Goal: Check status: Check status

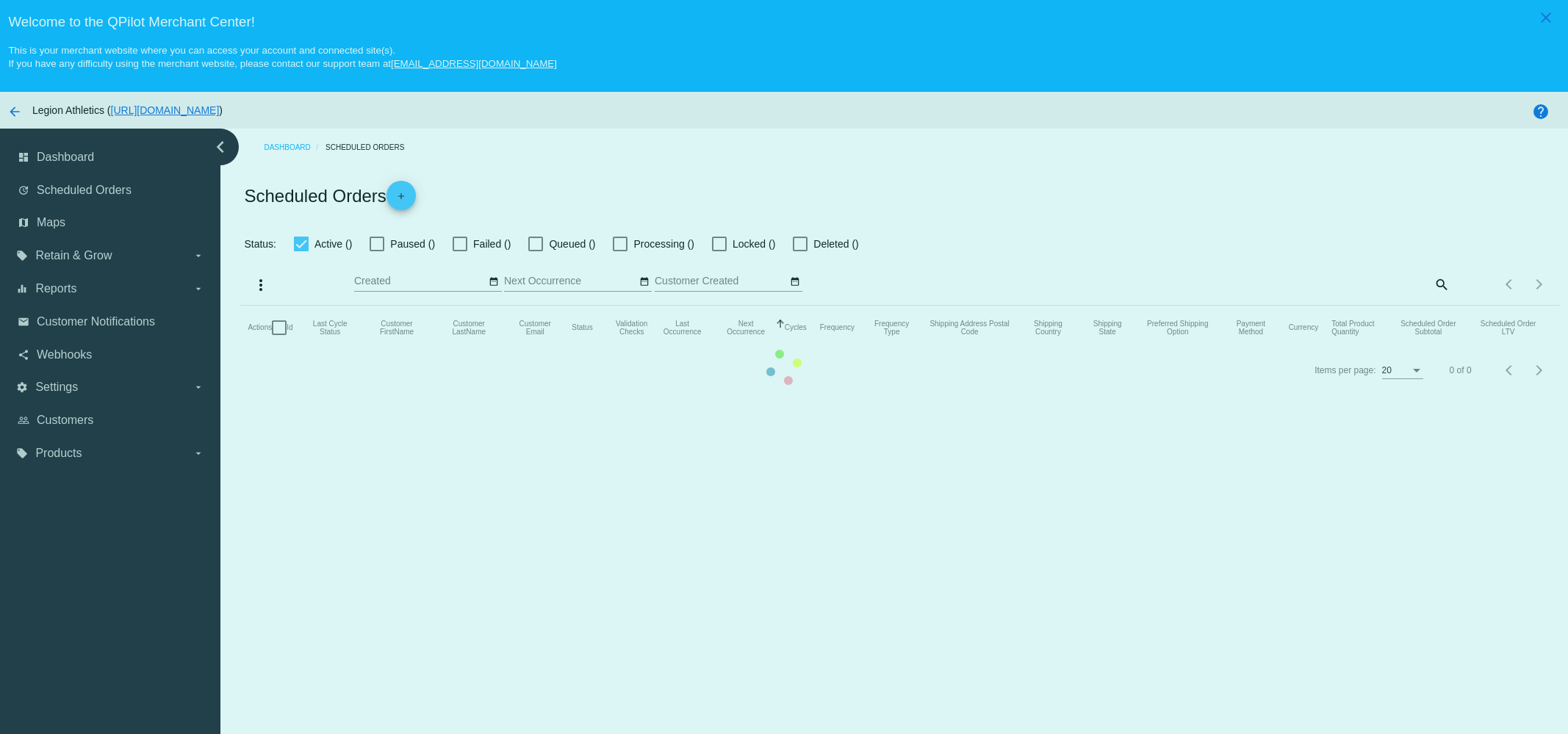
checkbox input "true"
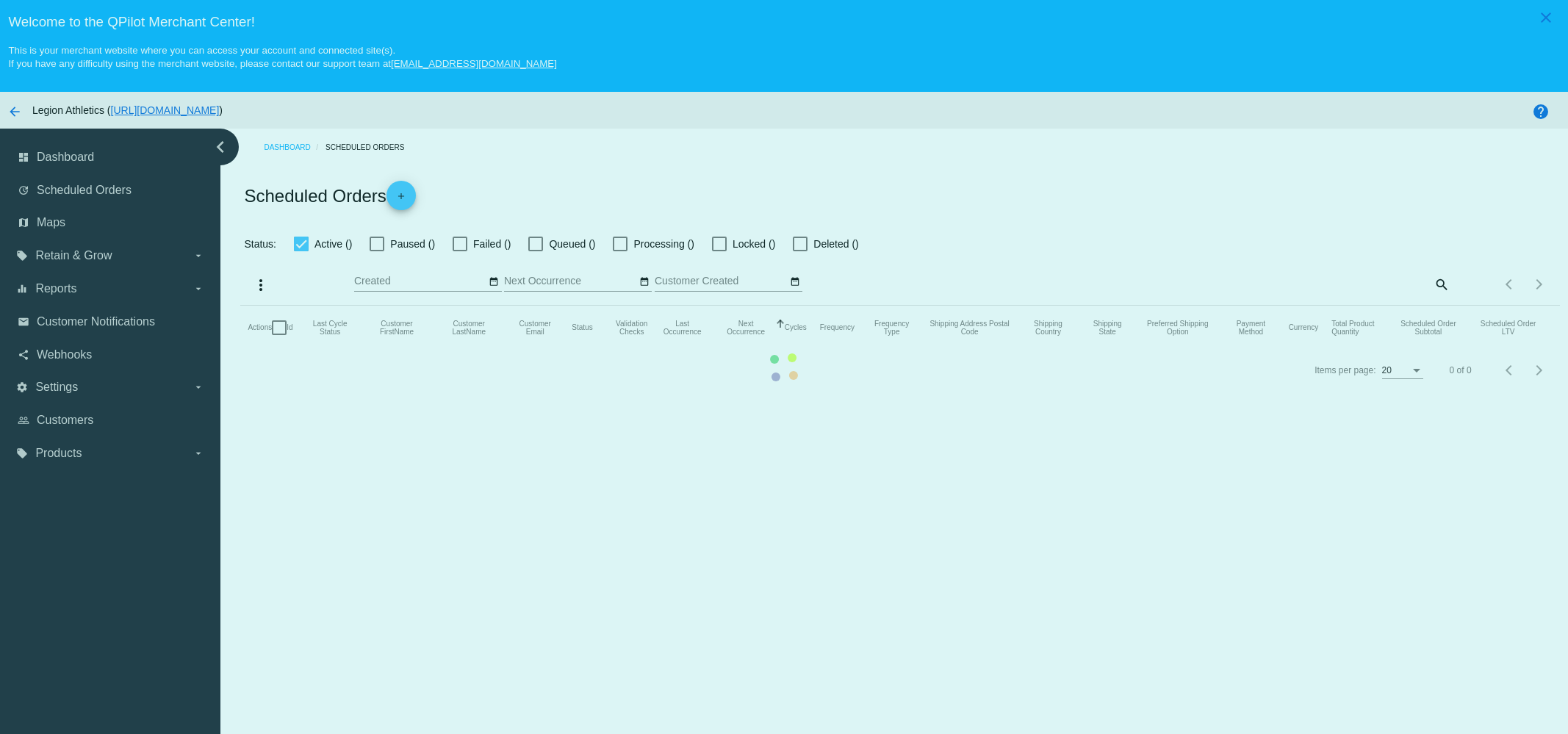
checkbox input "true"
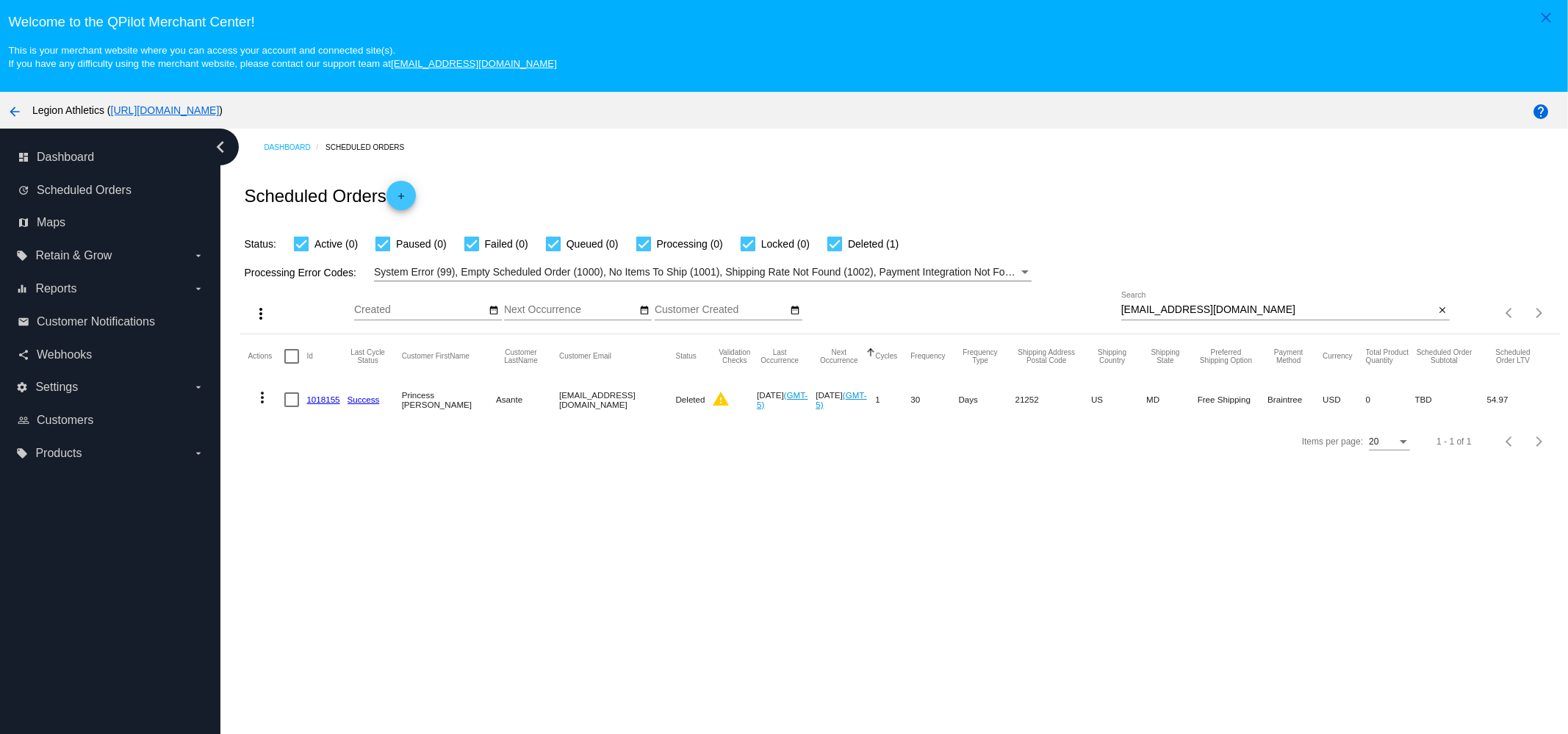
click at [1298, 309] on input "[EMAIL_ADDRESS][DOMAIN_NAME]" at bounding box center [1277, 310] width 313 height 12
paste input "[EMAIL_ADDRESS]"
type input "[EMAIL_ADDRESS][DOMAIN_NAME]"
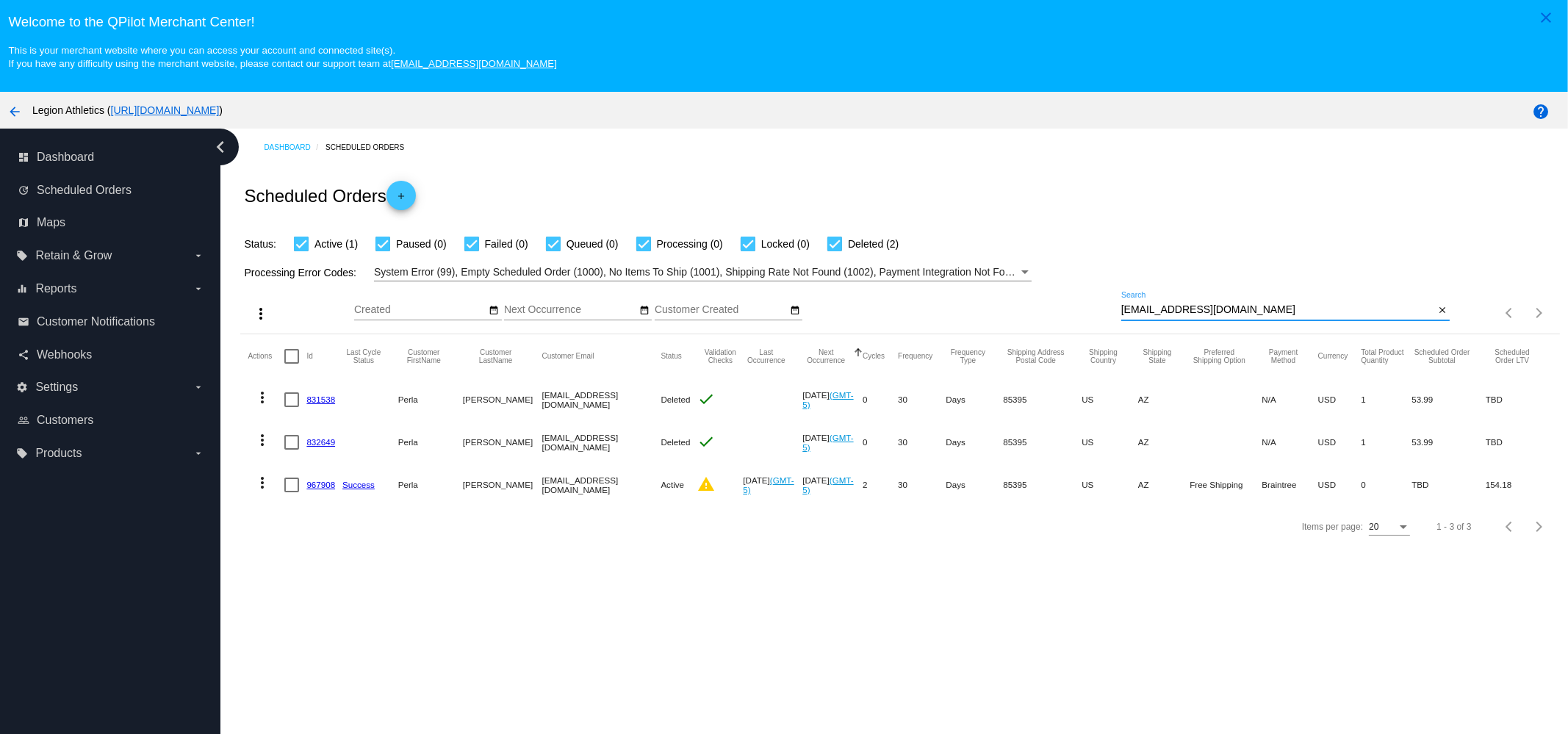
click at [1160, 303] on div "[EMAIL_ADDRESS][DOMAIN_NAME] Search" at bounding box center [1277, 305] width 313 height 28
click at [1169, 314] on input "[EMAIL_ADDRESS][DOMAIN_NAME]" at bounding box center [1277, 310] width 313 height 12
drag, startPoint x: 610, startPoint y: 581, endPoint x: 612, endPoint y: 549, distance: 32.1
click at [610, 582] on div "Dashboard Scheduled Orders Scheduled Orders add Status: Active (1) Paused (0) F…" at bounding box center [894, 459] width 1348 height 661
